Goal: Information Seeking & Learning: Learn about a topic

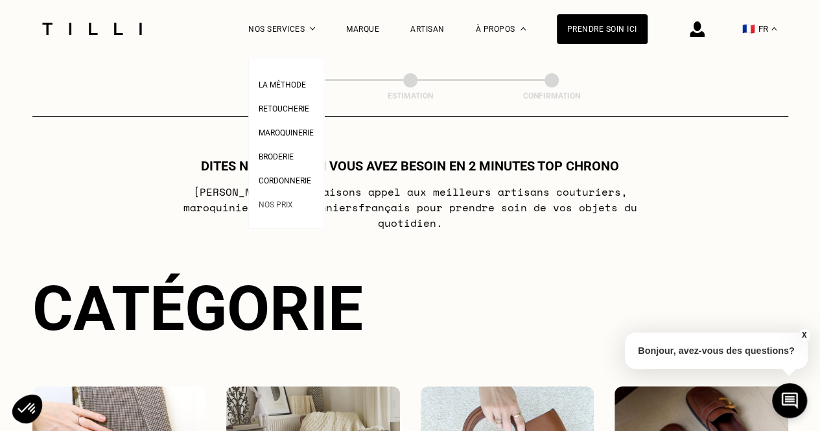
click at [281, 204] on span "Nos prix" at bounding box center [276, 204] width 34 height 9
select select "FR"
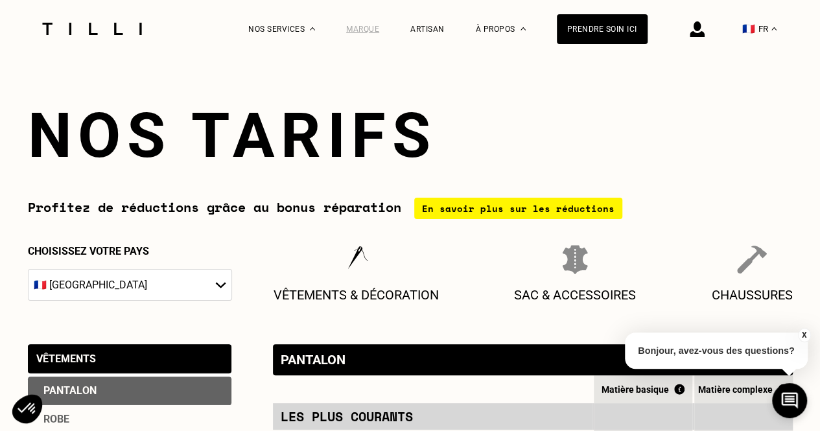
click at [375, 25] on div "Marque" at bounding box center [362, 29] width 33 height 9
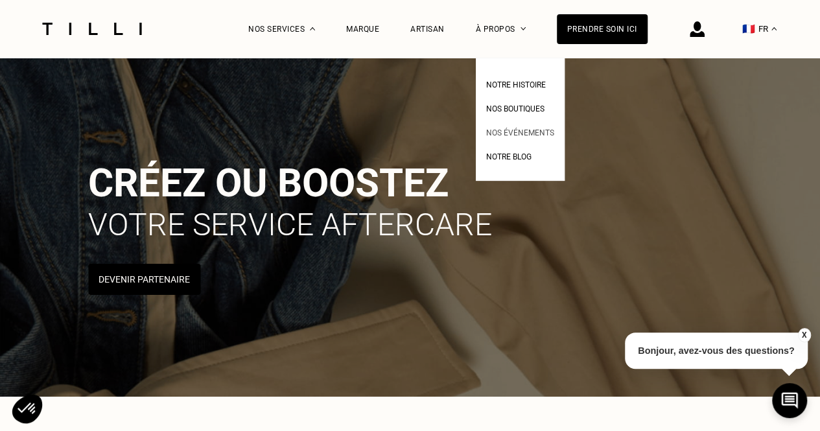
click at [535, 132] on span "Nos événements" at bounding box center [520, 132] width 68 height 9
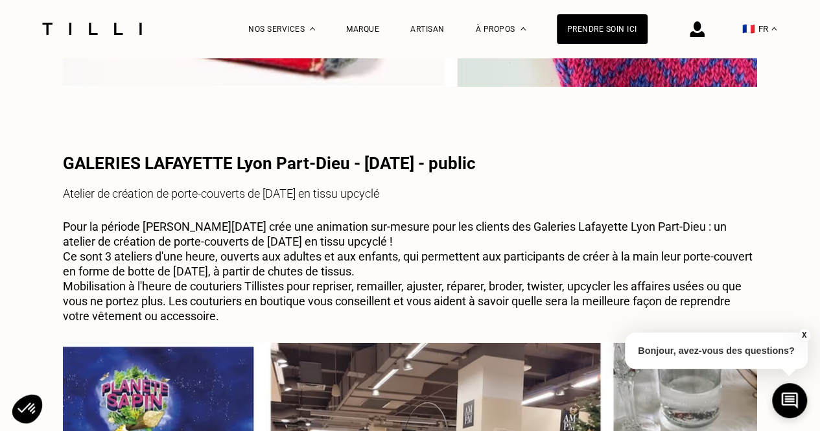
scroll to position [3111, 0]
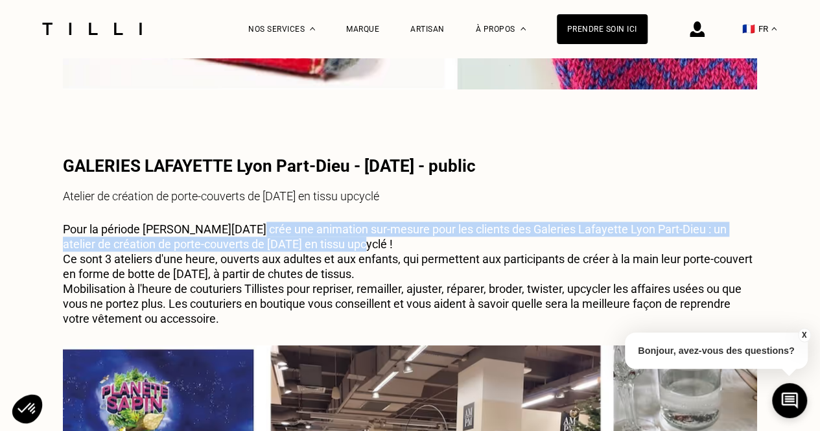
drag, startPoint x: 231, startPoint y: 233, endPoint x: 779, endPoint y: 251, distance: 548.6
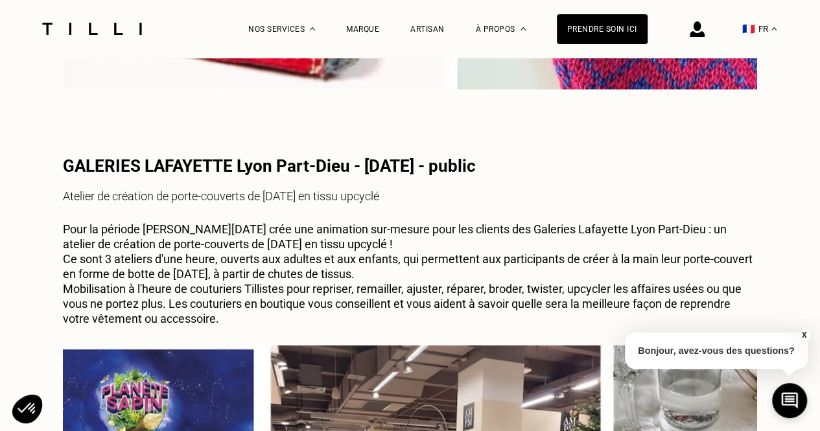
click at [546, 297] on p "Mobilisation à l'heure de couturiers Tillistes pour repriser, remailler, ajuste…" at bounding box center [410, 303] width 694 height 45
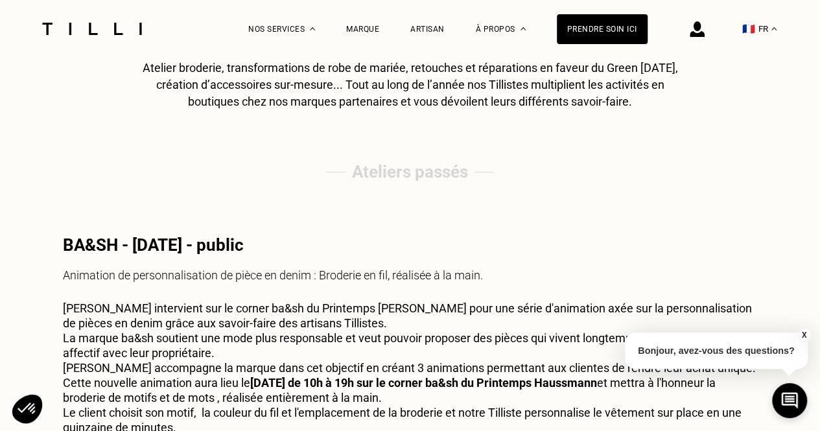
scroll to position [0, 0]
